Goal: Task Accomplishment & Management: Manage account settings

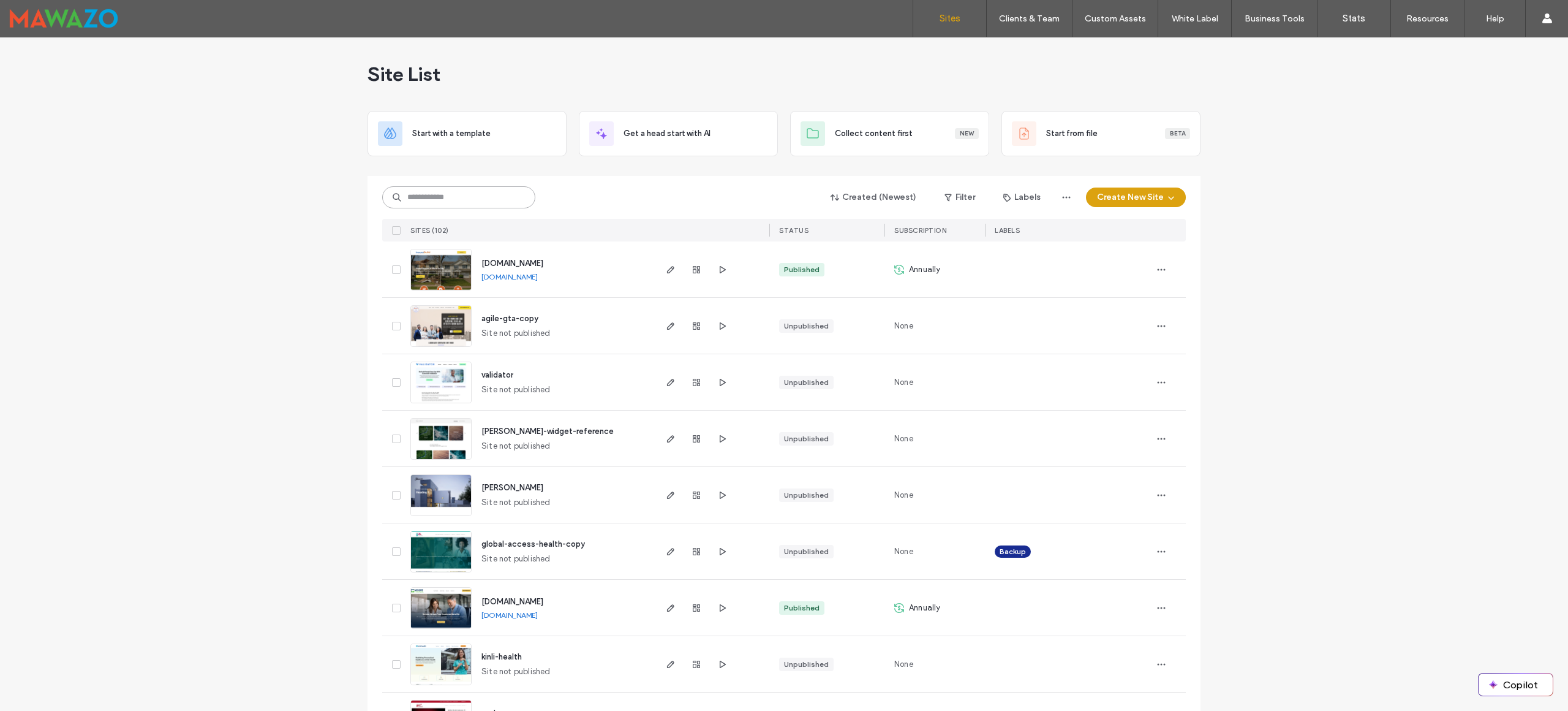
click at [474, 194] on input at bounding box center [459, 197] width 153 height 22
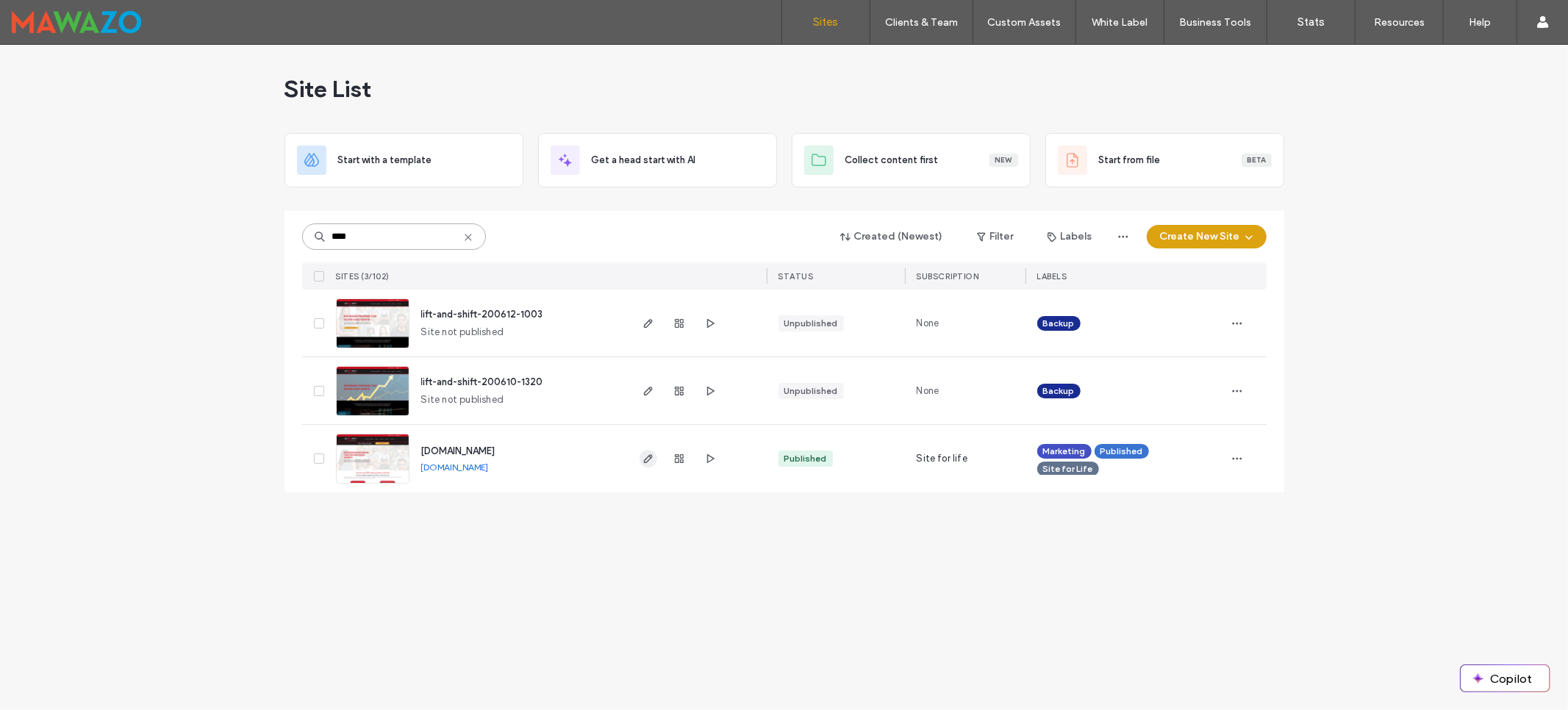
type input "****"
click at [644, 460] on use "button" at bounding box center [647, 458] width 9 height 9
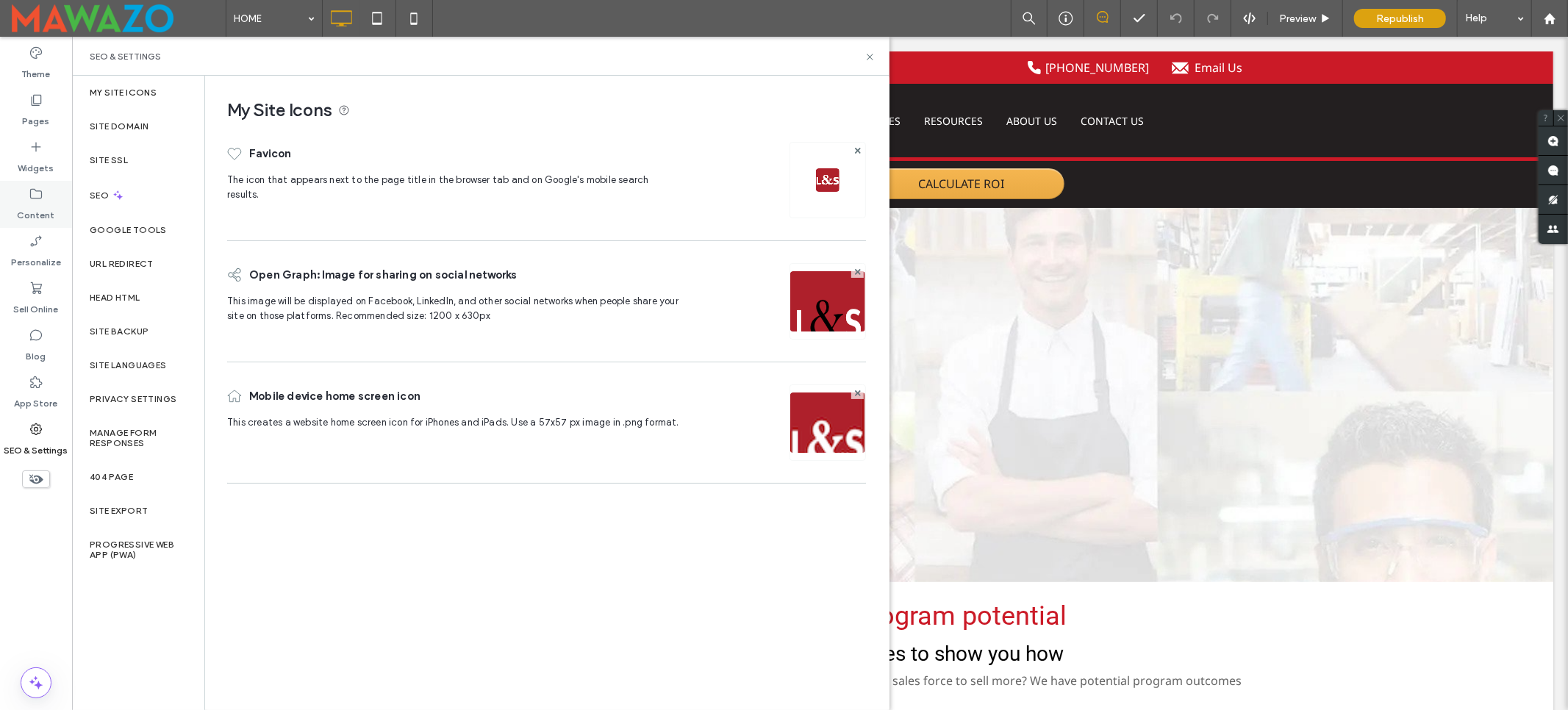
click at [35, 222] on label "Content" at bounding box center [37, 212] width 37 height 20
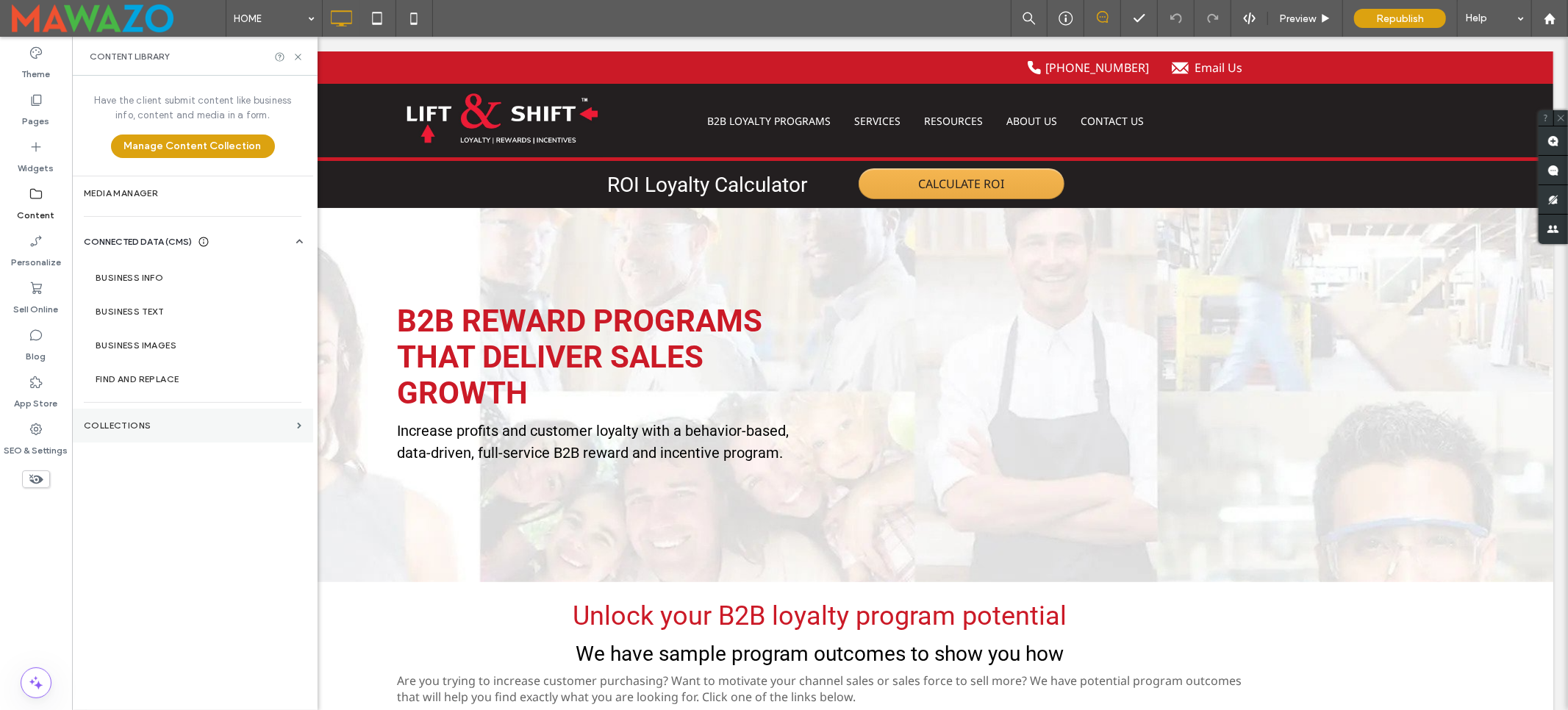
click at [161, 409] on section "Collections" at bounding box center [193, 425] width 241 height 33
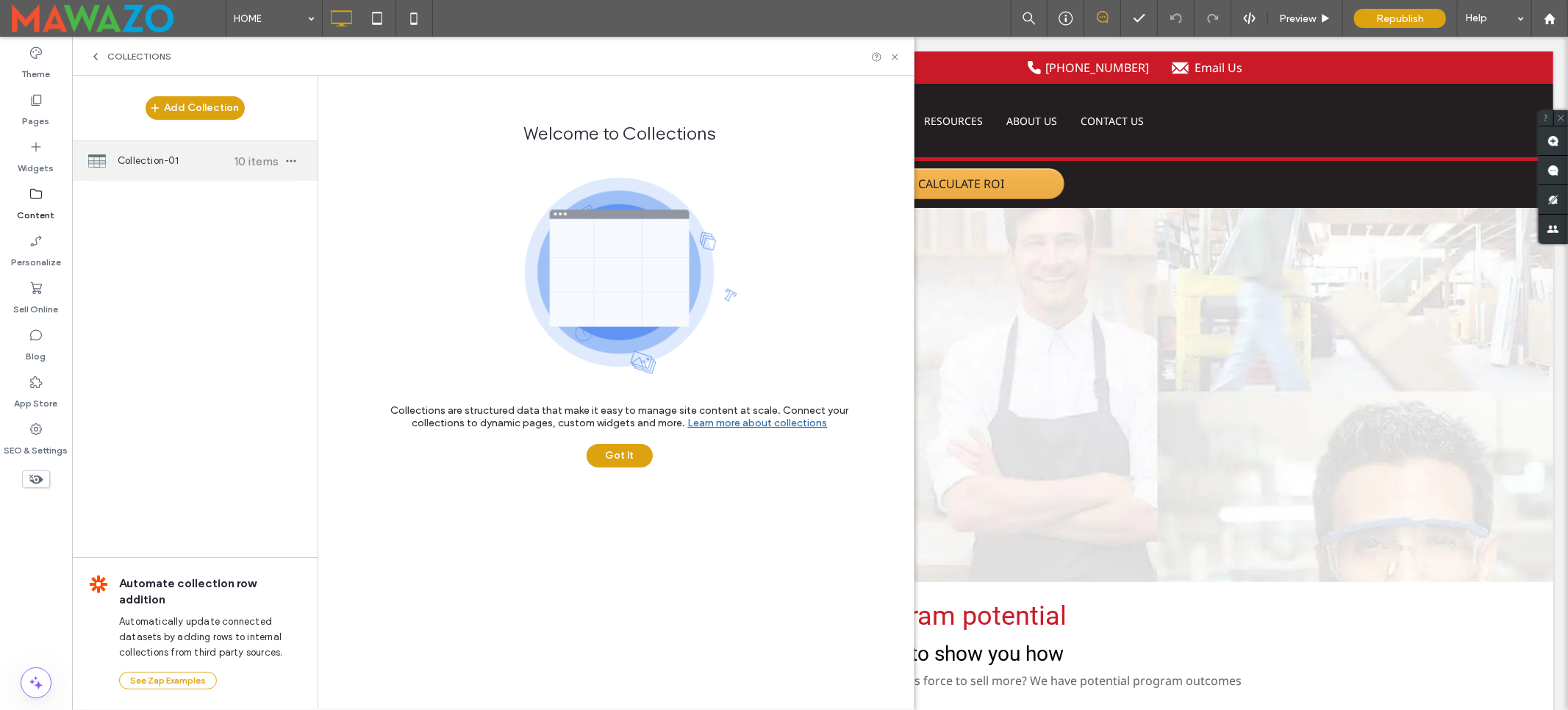
click at [123, 159] on span "Collection-01" at bounding box center [172, 161] width 110 height 15
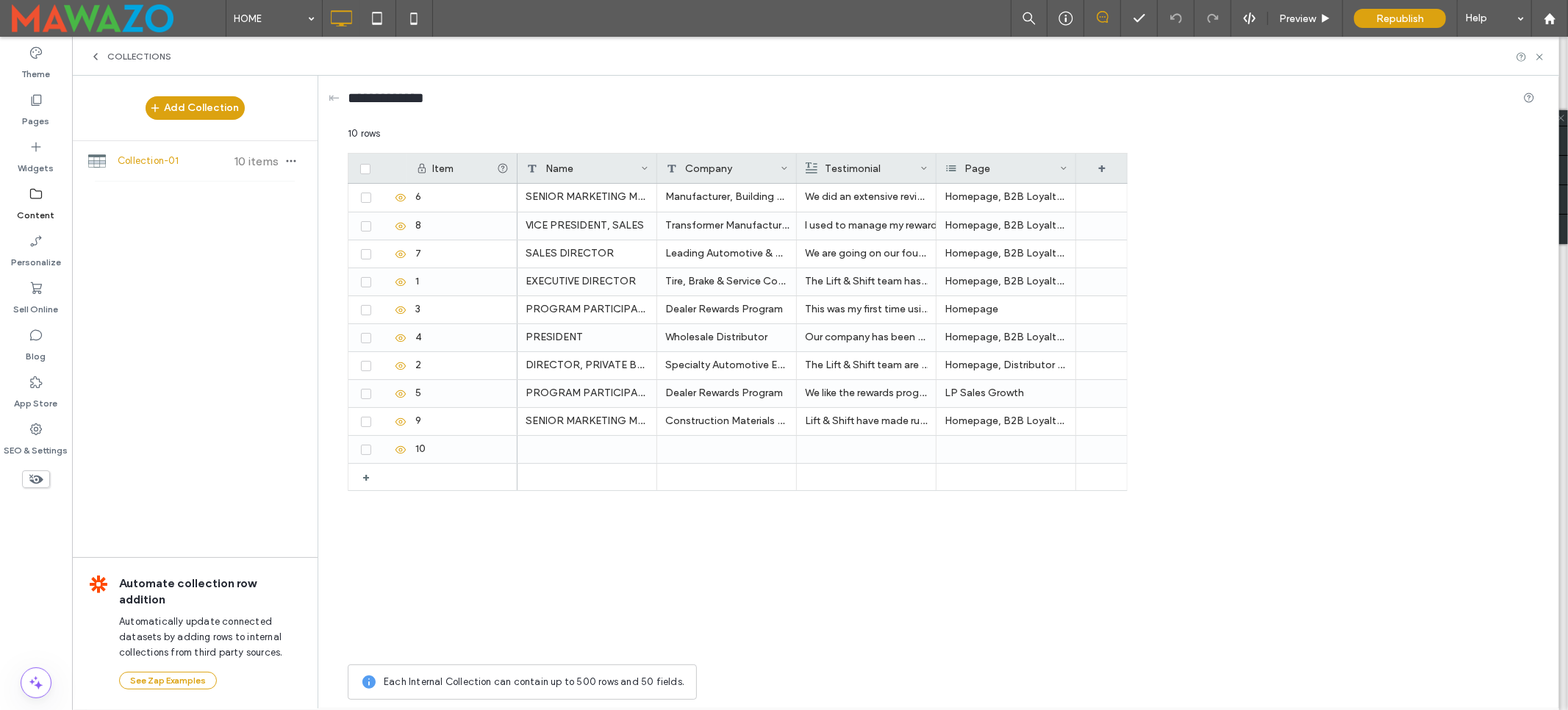
click at [94, 47] on div "Collections" at bounding box center [816, 56] width 1488 height 39
click at [94, 51] on icon at bounding box center [95, 56] width 12 height 12
